Goal: Find specific page/section: Locate a particular part of the current website

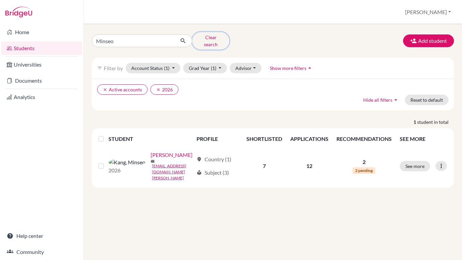
click at [204, 40] on button "Clear search" at bounding box center [210, 40] width 37 height 17
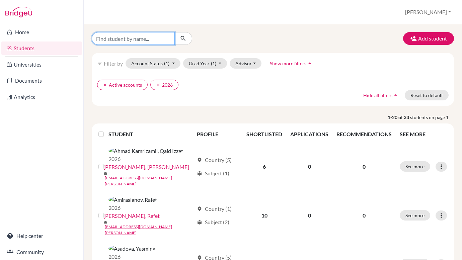
click at [107, 39] on input "Find student by name..." at bounding box center [133, 38] width 83 height 13
type input "y"
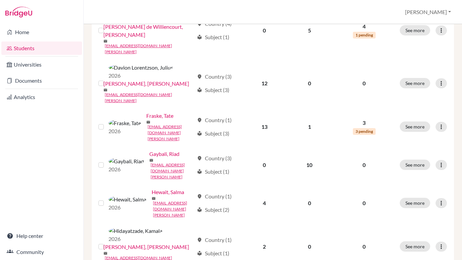
scroll to position [289, 0]
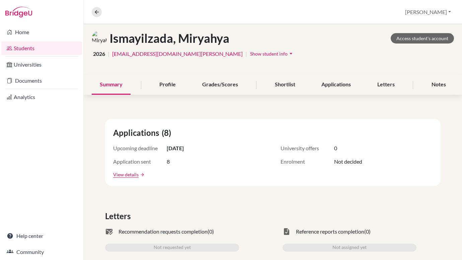
scroll to position [30, 0]
click at [288, 86] on div "Shortlist" at bounding box center [285, 85] width 36 height 20
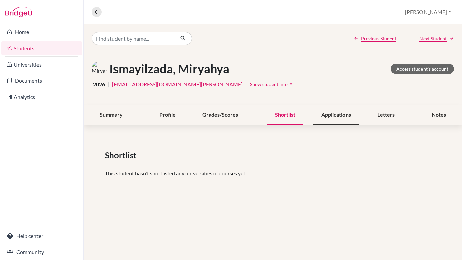
click at [332, 116] on div "Applications" at bounding box center [336, 115] width 46 height 20
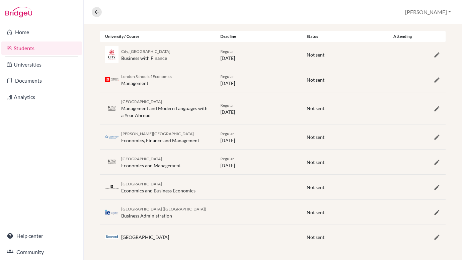
scroll to position [138, 0]
